Goal: Transaction & Acquisition: Download file/media

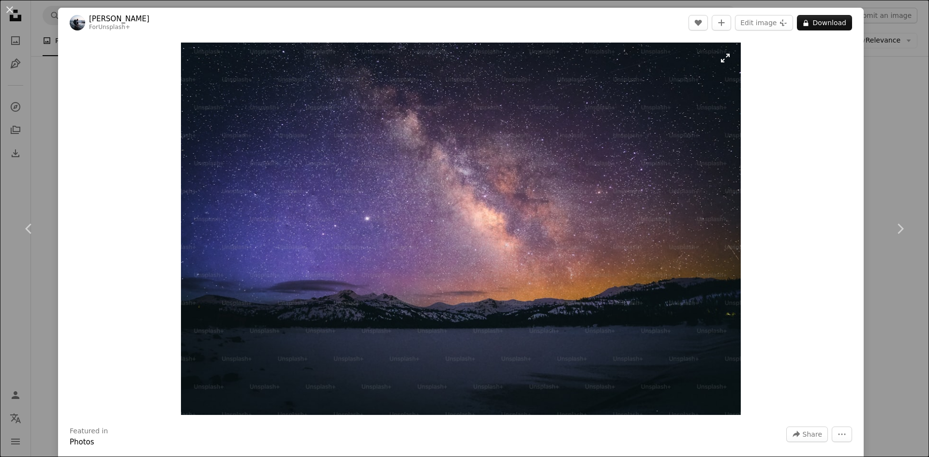
scroll to position [2661, 0]
